Goal: Find specific page/section: Find specific page/section

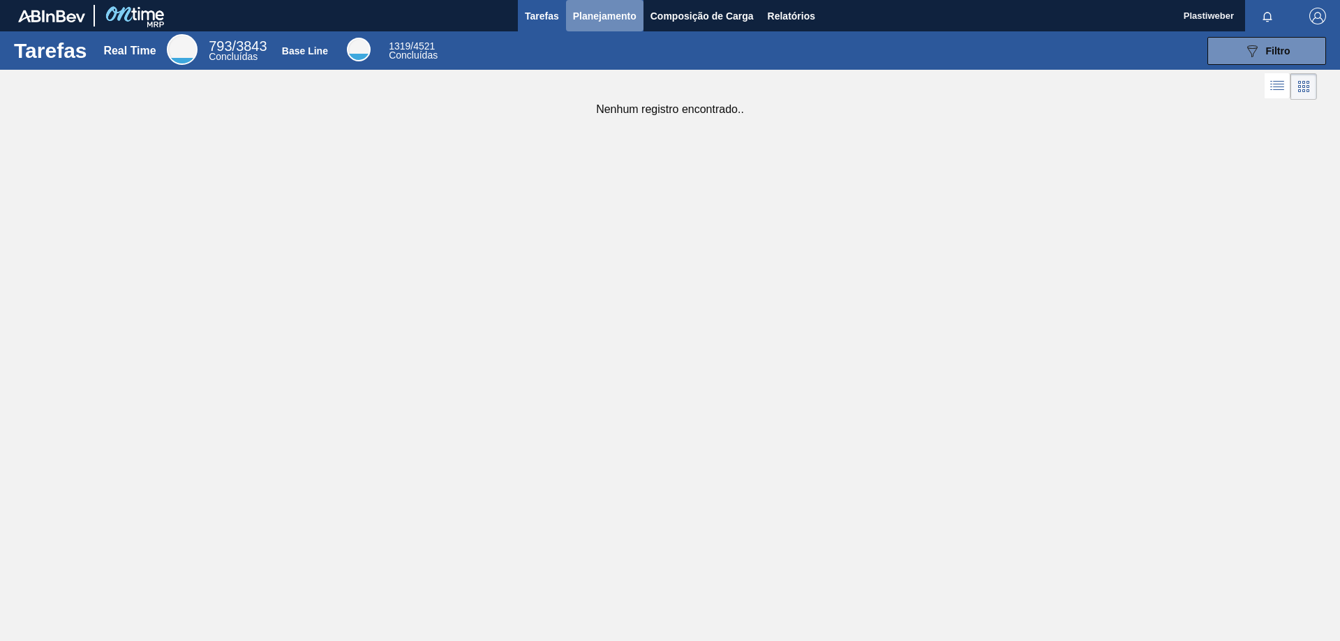
click at [608, 13] on span "Planejamento" at bounding box center [605, 16] width 64 height 17
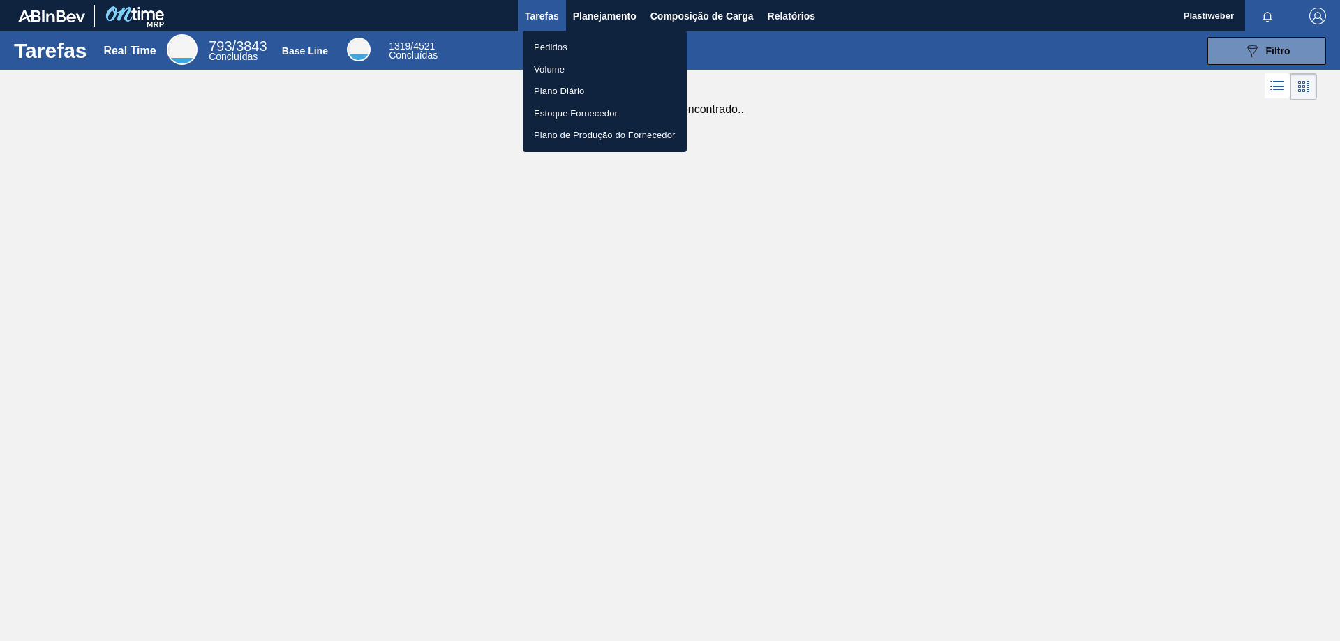
click at [560, 54] on li "Pedidos" at bounding box center [605, 47] width 164 height 22
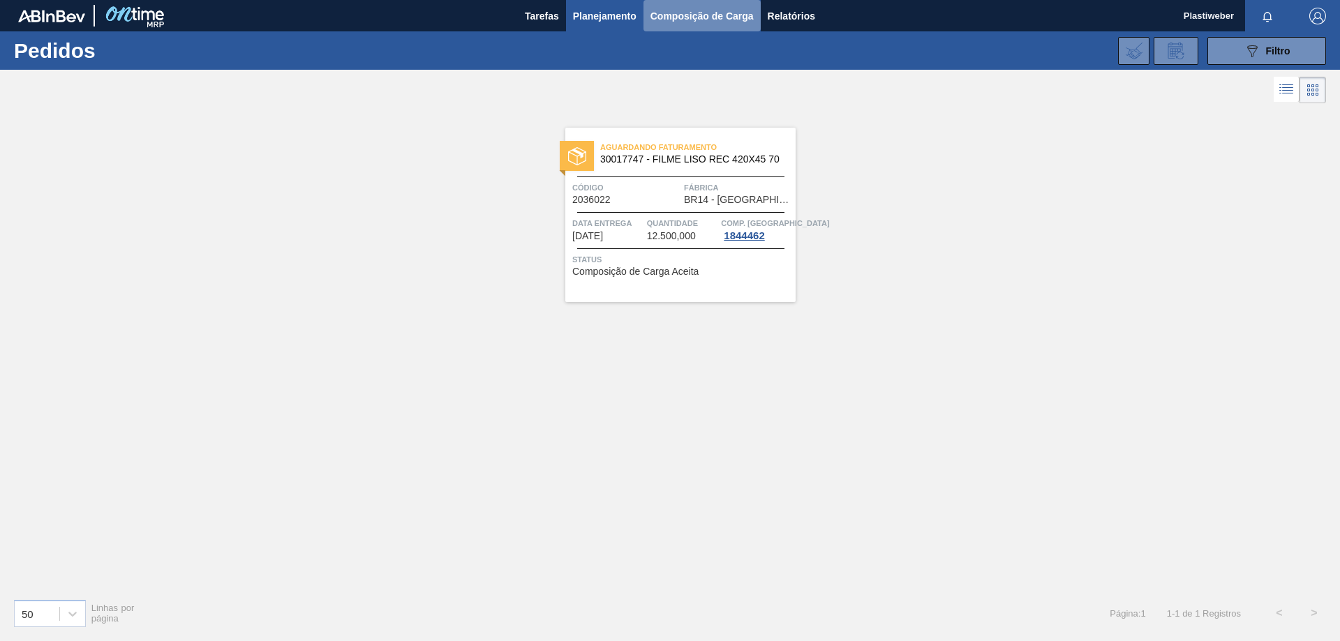
click at [696, 27] on button "Composição de Carga" at bounding box center [701, 15] width 117 height 31
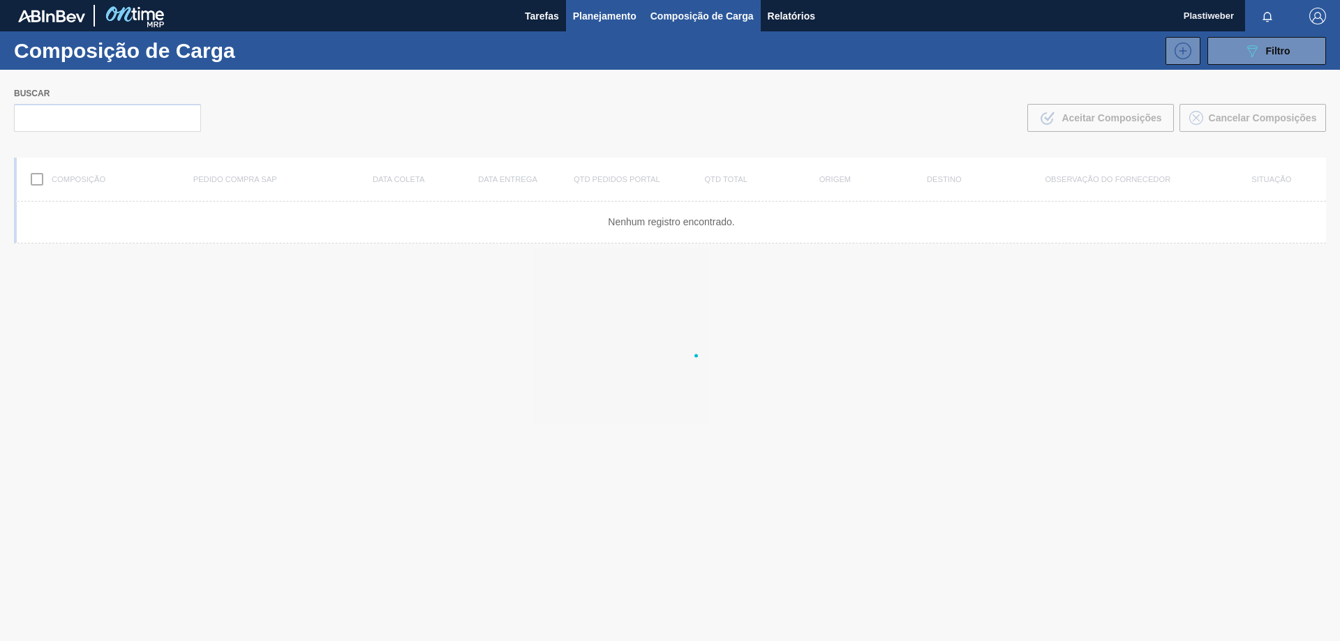
click at [623, 19] on span "Planejamento" at bounding box center [605, 16] width 64 height 17
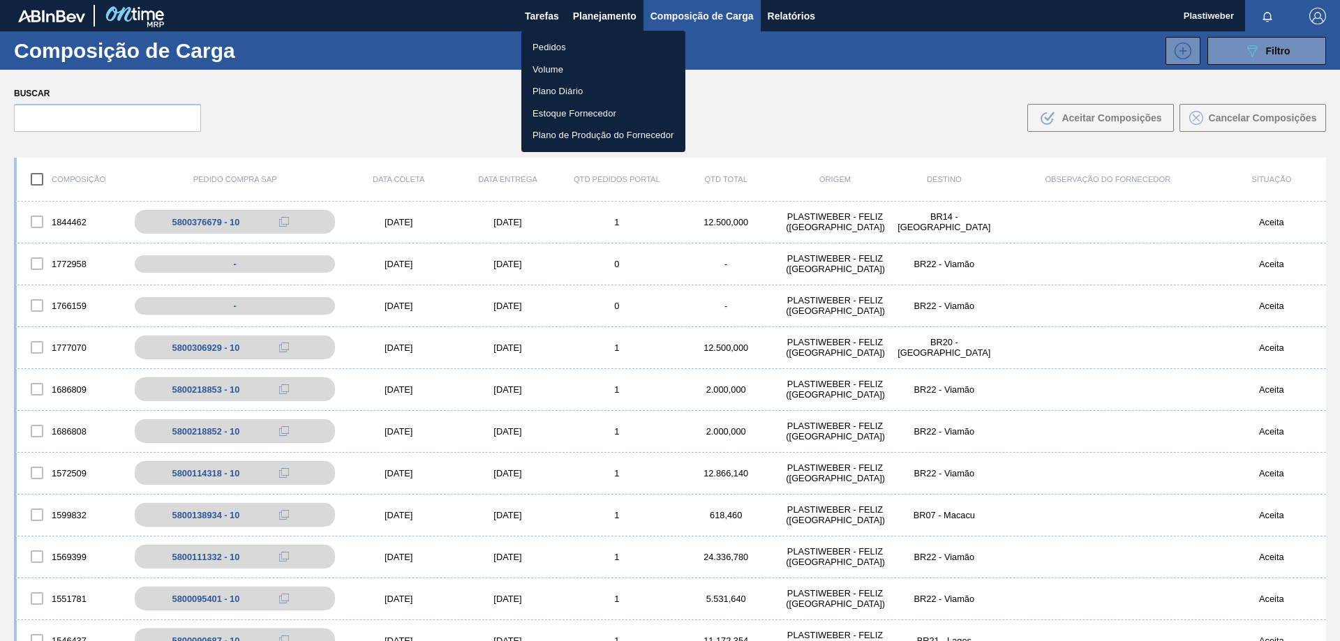
click at [576, 57] on li "Pedidos" at bounding box center [603, 47] width 164 height 22
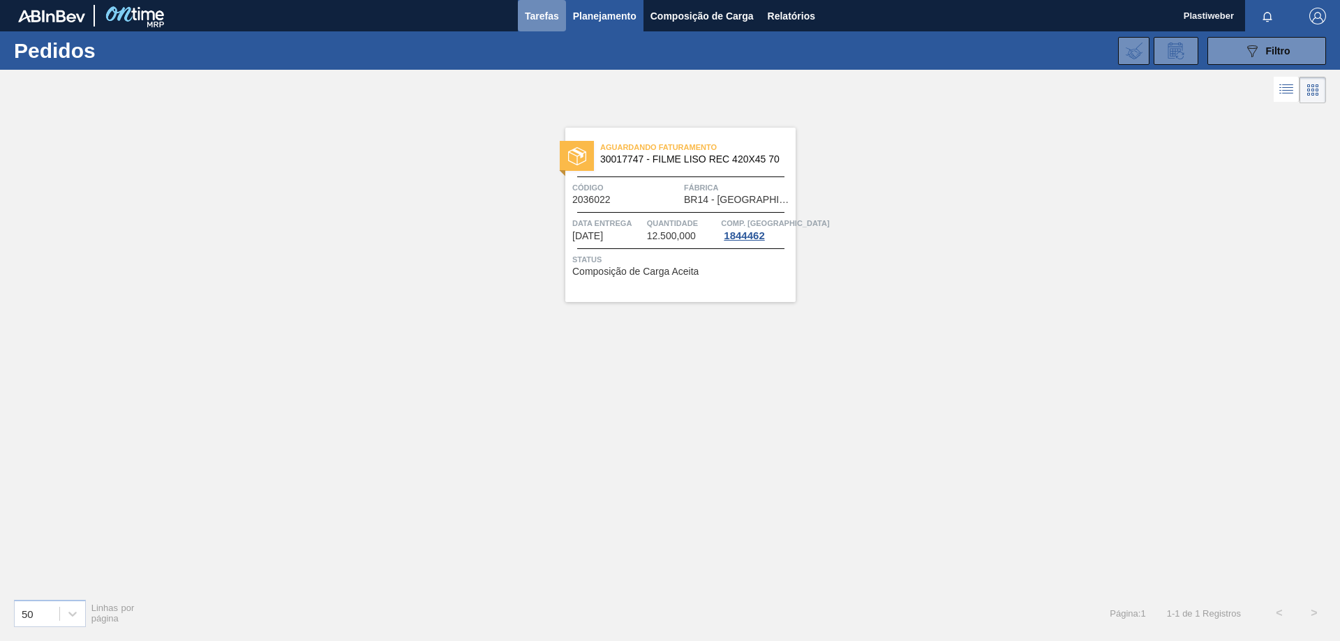
click at [523, 16] on button "Tarefas" at bounding box center [542, 15] width 48 height 31
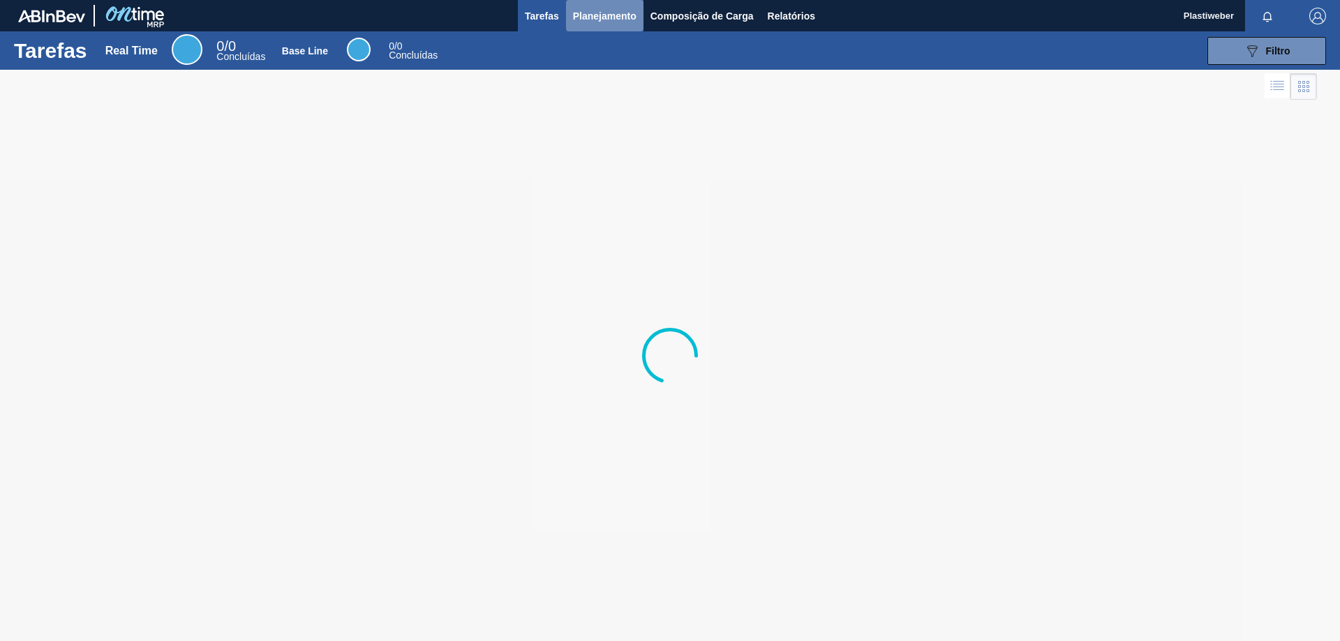
click at [602, 12] on span "Planejamento" at bounding box center [605, 16] width 64 height 17
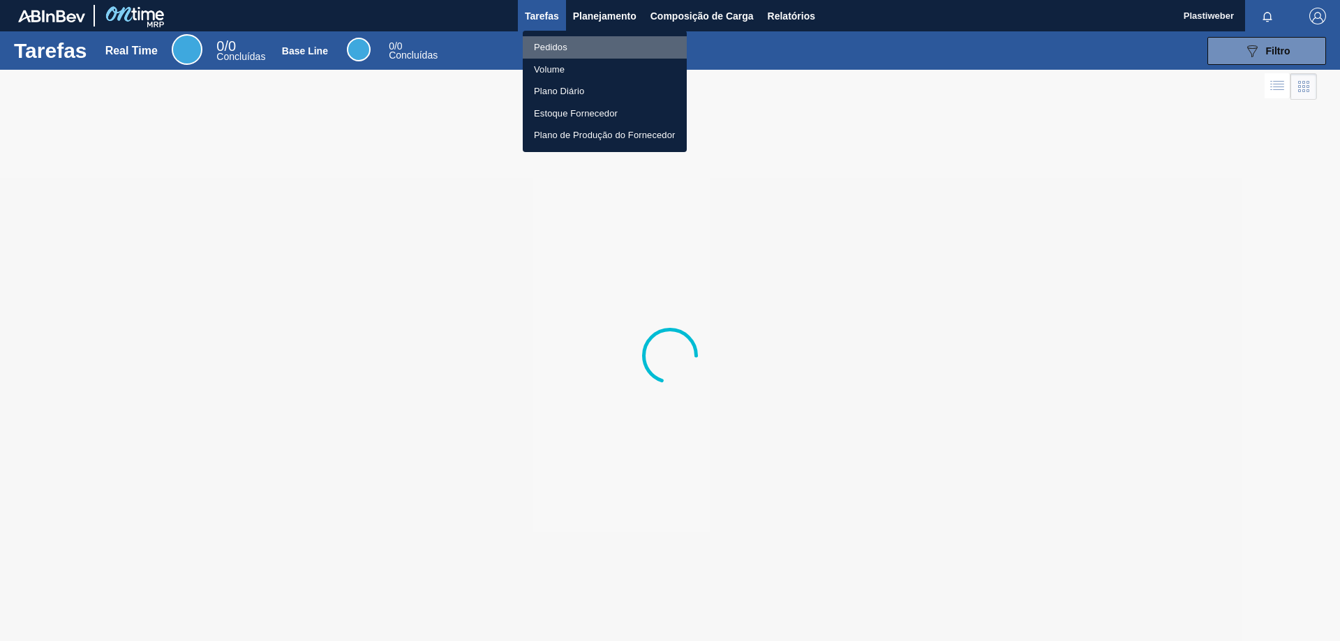
click at [570, 45] on li "Pedidos" at bounding box center [605, 47] width 164 height 22
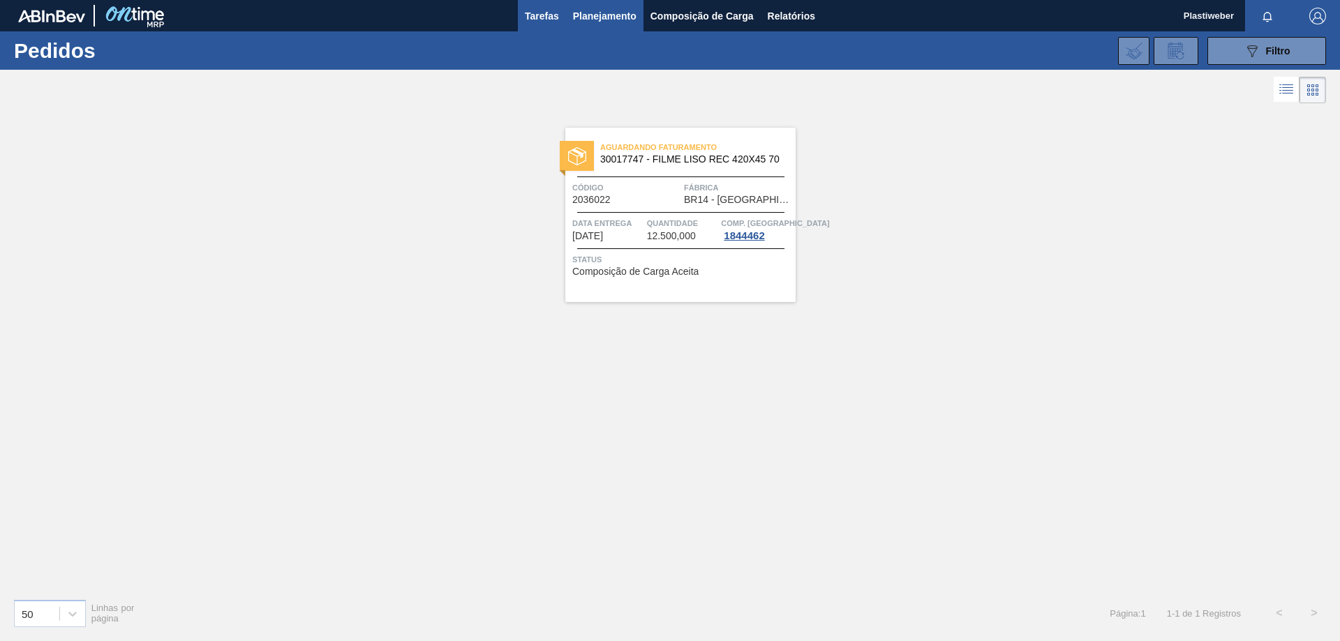
click at [549, 23] on span "Tarefas" at bounding box center [542, 16] width 34 height 17
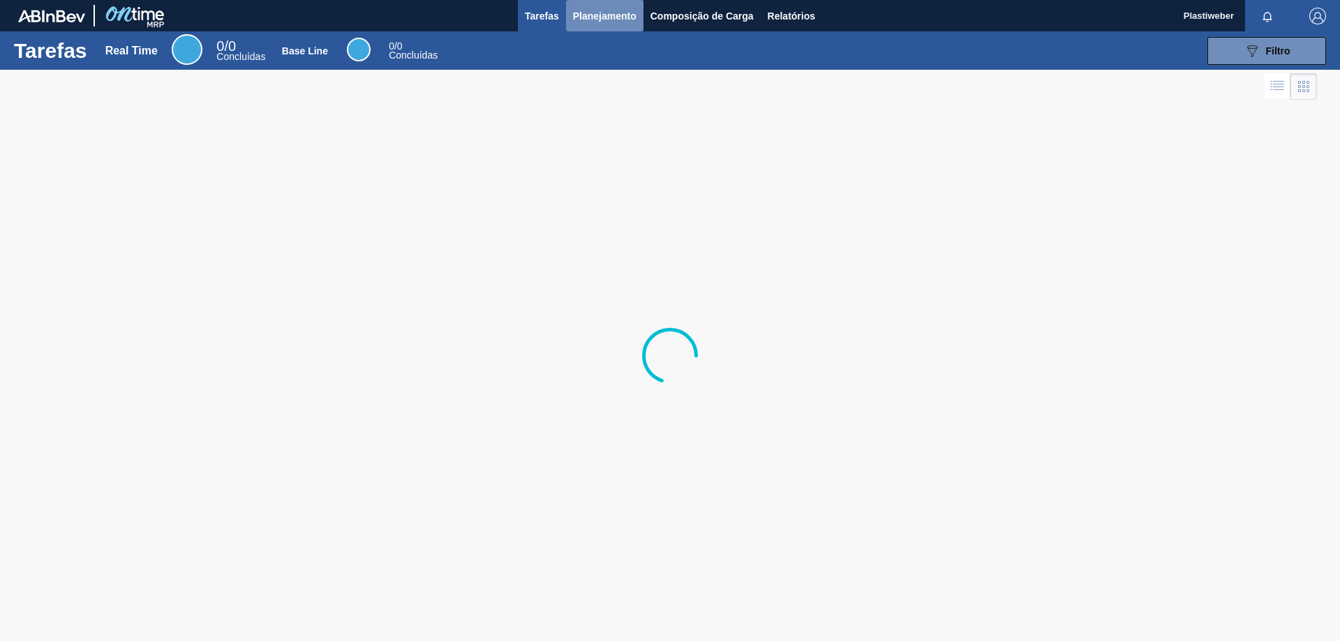
click at [611, 19] on span "Planejamento" at bounding box center [605, 16] width 64 height 17
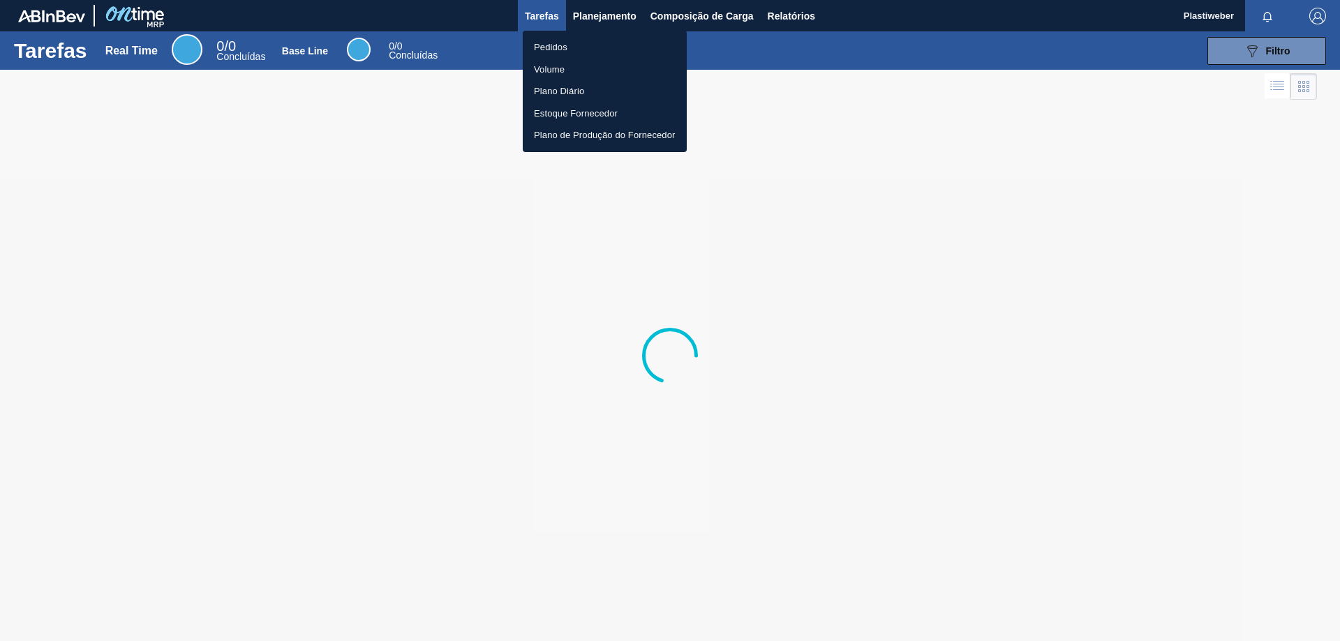
click at [577, 38] on li "Pedidos" at bounding box center [605, 47] width 164 height 22
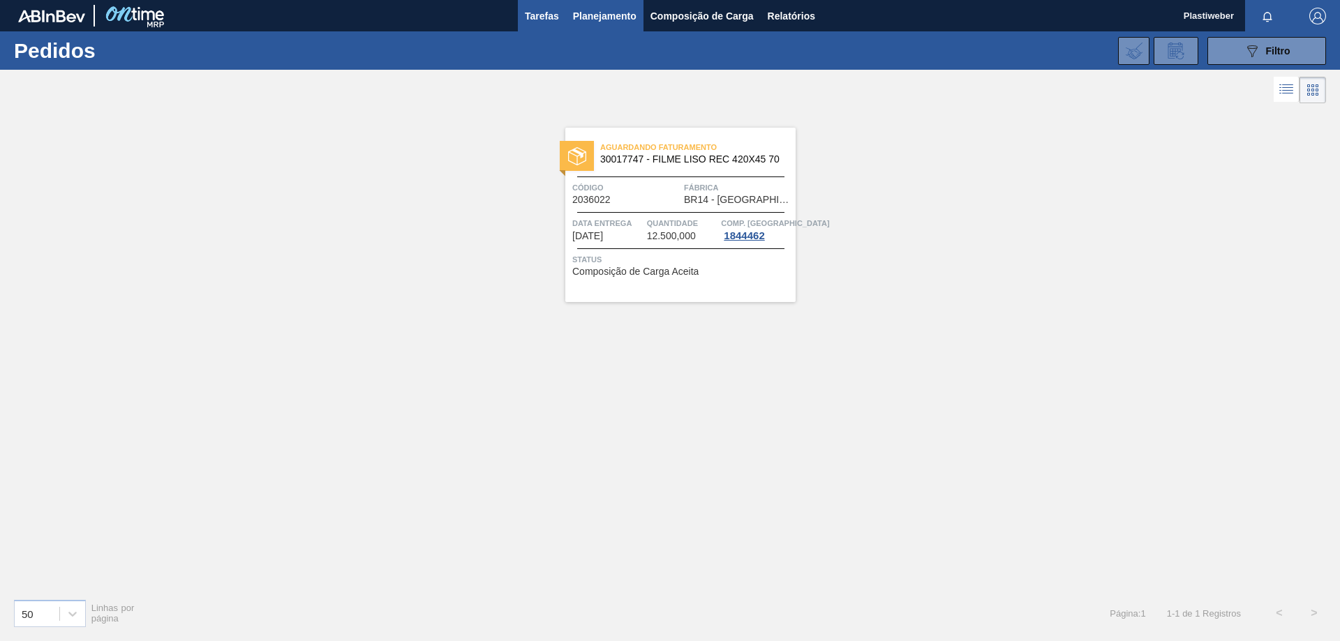
click at [564, 22] on button "Tarefas" at bounding box center [542, 15] width 48 height 31
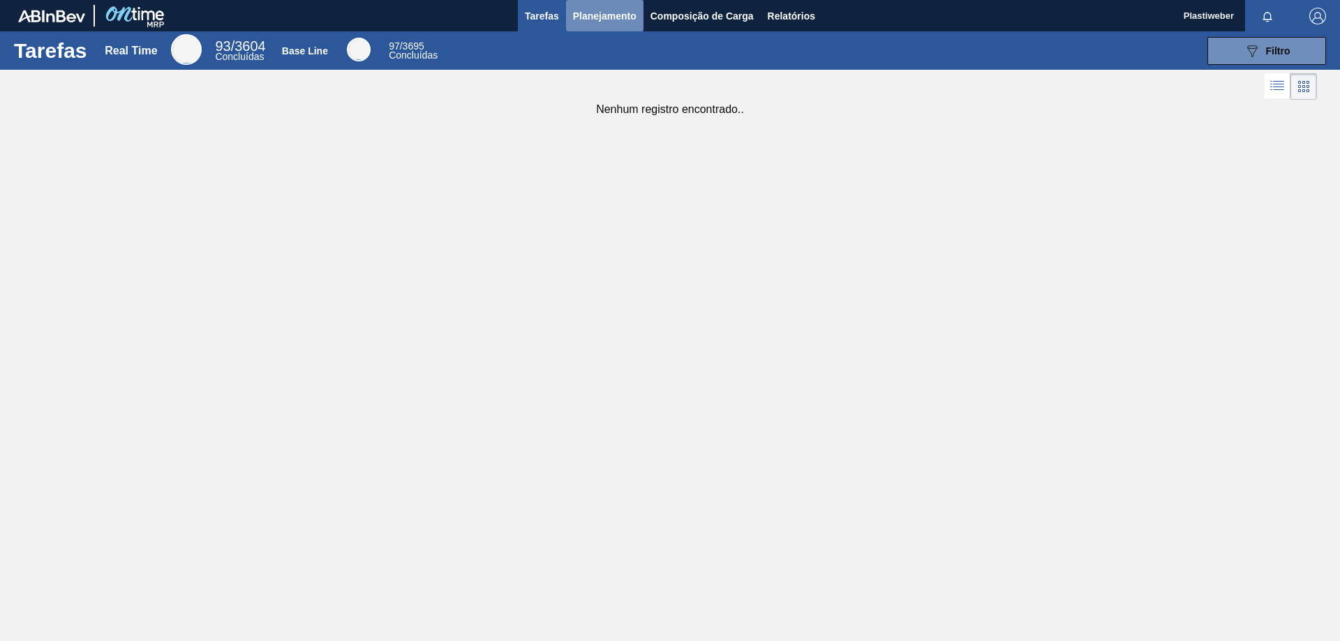
click at [606, 13] on span "Planejamento" at bounding box center [605, 16] width 64 height 17
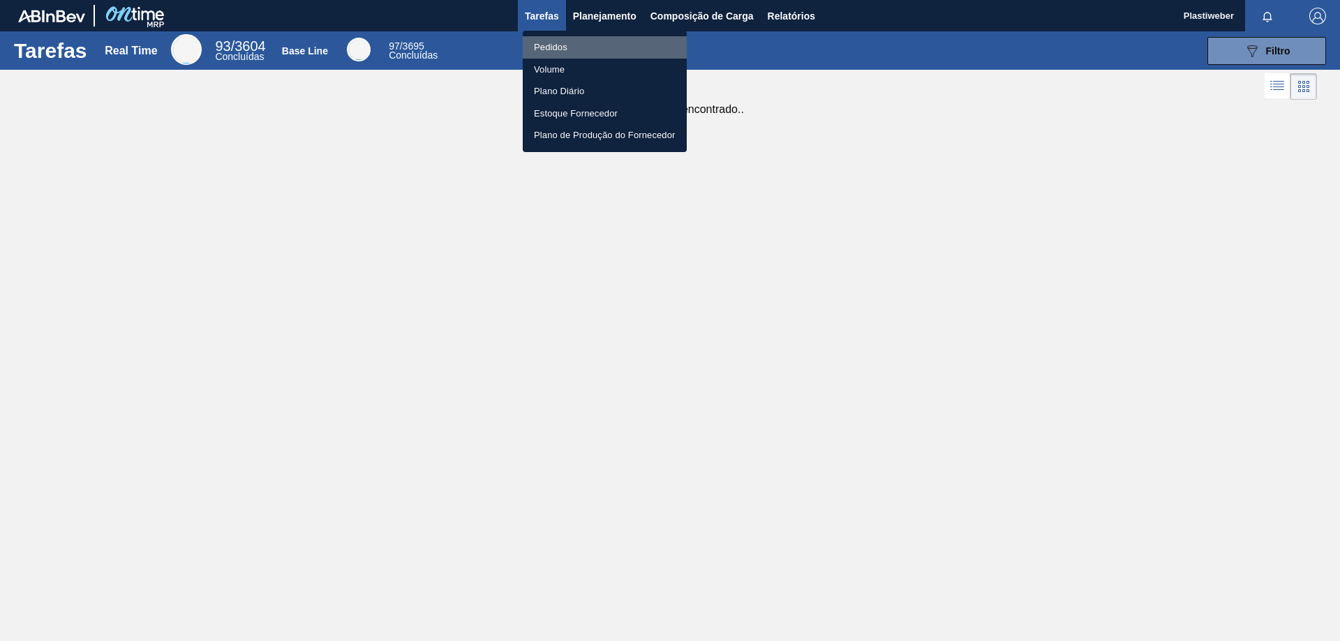
click at [594, 54] on li "Pedidos" at bounding box center [605, 47] width 164 height 22
